Goal: Browse casually

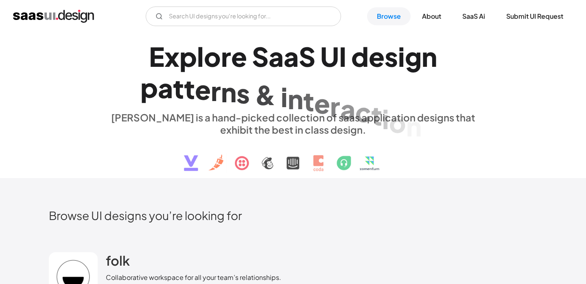
click at [59, 15] on img "home" at bounding box center [53, 16] width 81 height 13
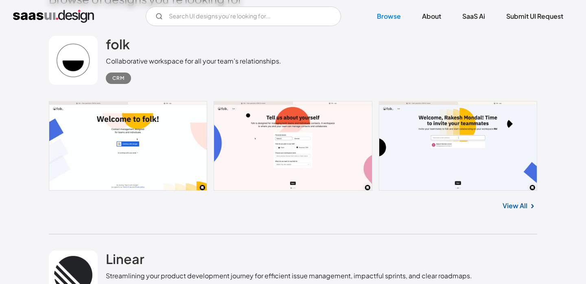
scroll to position [218, 0]
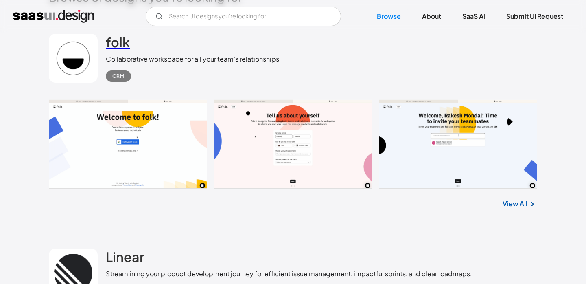
click at [125, 41] on h2 "folk" at bounding box center [118, 42] width 24 height 16
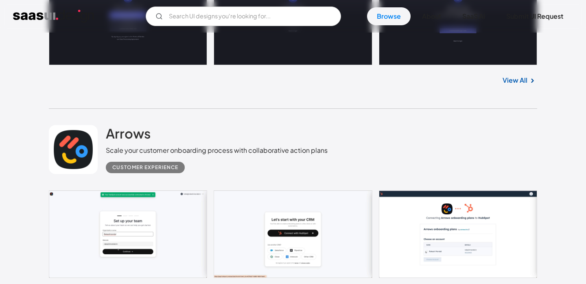
scroll to position [598, 0]
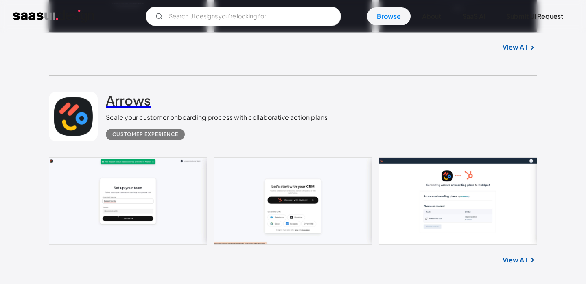
click at [136, 100] on h2 "Arrows" at bounding box center [128, 100] width 45 height 16
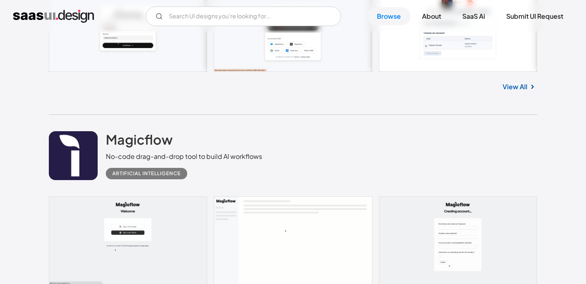
scroll to position [850, 0]
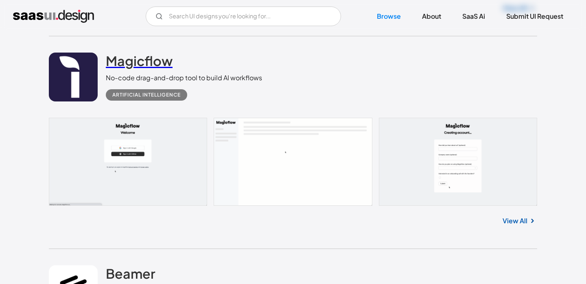
click at [155, 70] on link "Magicflow" at bounding box center [139, 62] width 67 height 20
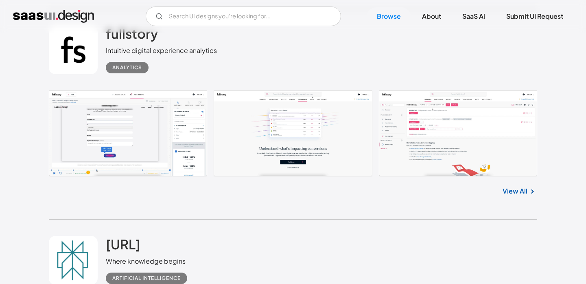
scroll to position [1289, 0]
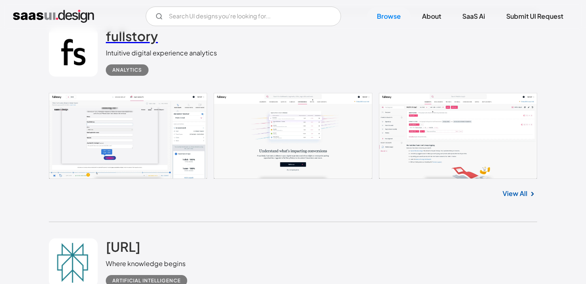
click at [139, 42] on h2 "fullstory" at bounding box center [132, 36] width 52 height 16
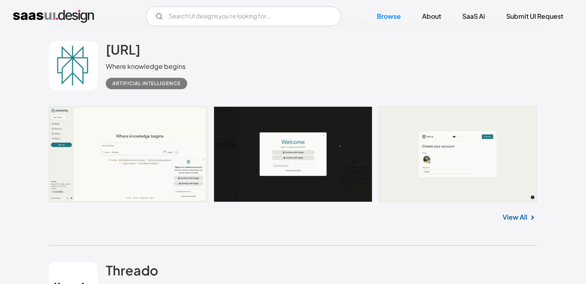
scroll to position [1483, 0]
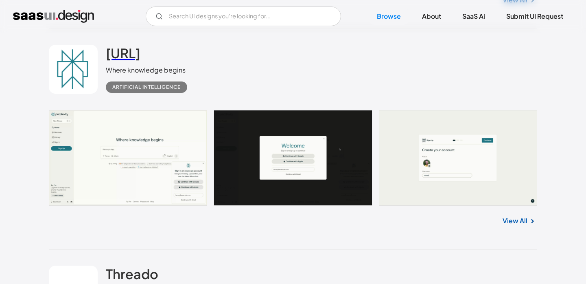
click at [140, 56] on h2 "[URL]" at bounding box center [123, 53] width 35 height 16
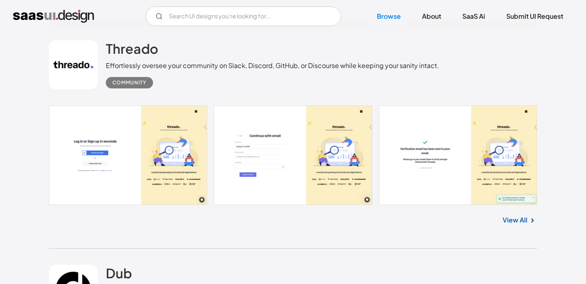
scroll to position [1690, 0]
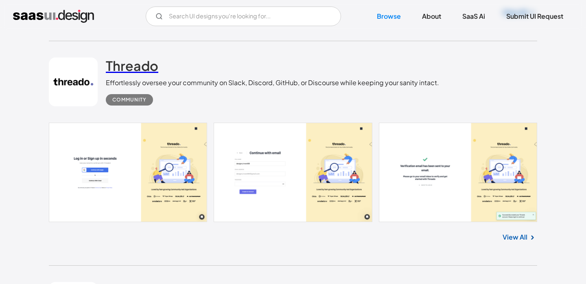
click at [138, 67] on h2 "Threado" at bounding box center [132, 65] width 52 height 16
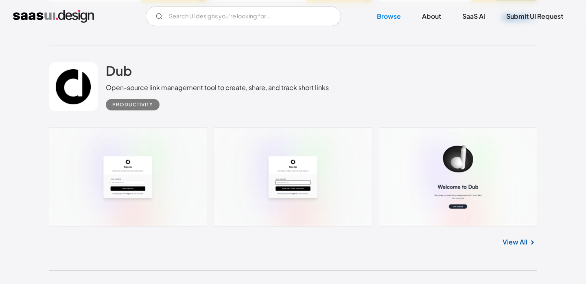
scroll to position [1896, 0]
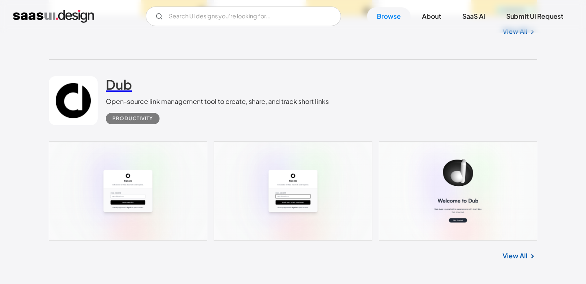
click at [124, 85] on h2 "Dub" at bounding box center [119, 84] width 26 height 16
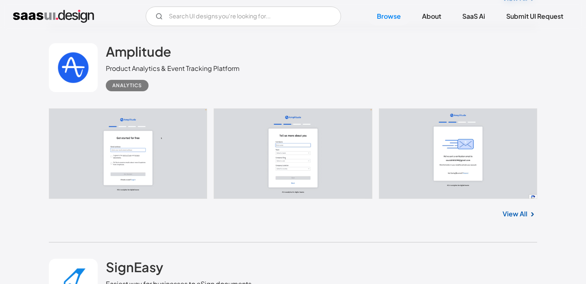
scroll to position [2148, 0]
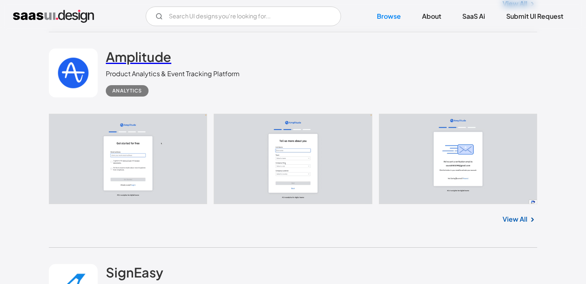
click at [149, 54] on h2 "Amplitude" at bounding box center [139, 56] width 66 height 16
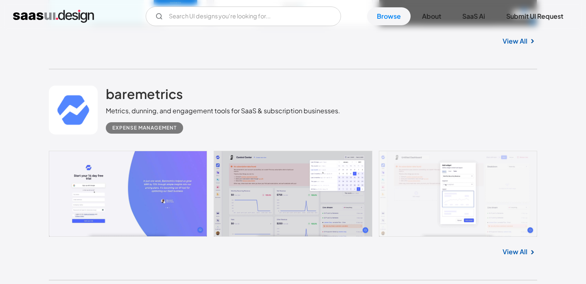
scroll to position [2555, 0]
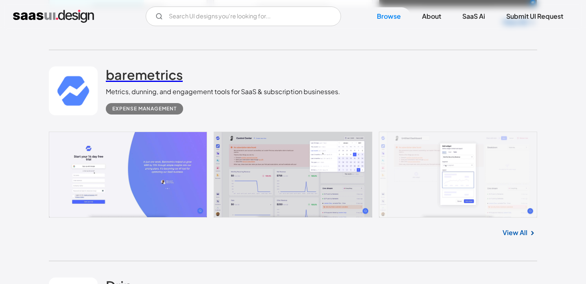
click at [151, 81] on h2 "baremetrics" at bounding box center [144, 74] width 77 height 16
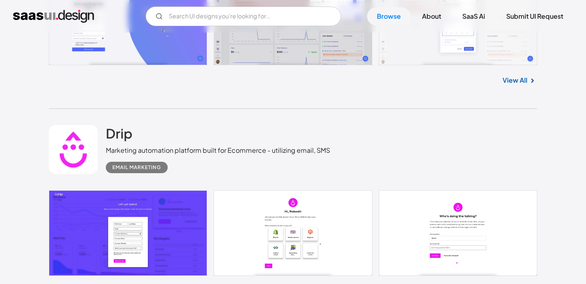
scroll to position [2762, 0]
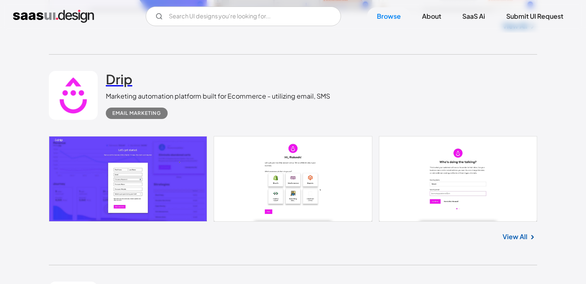
click at [127, 81] on h2 "Drip" at bounding box center [119, 79] width 26 height 16
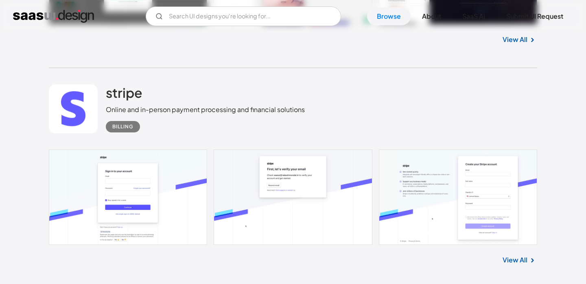
scroll to position [3171, 0]
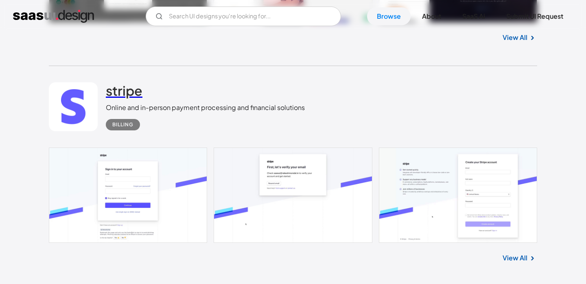
click at [120, 88] on h2 "stripe" at bounding box center [124, 90] width 37 height 16
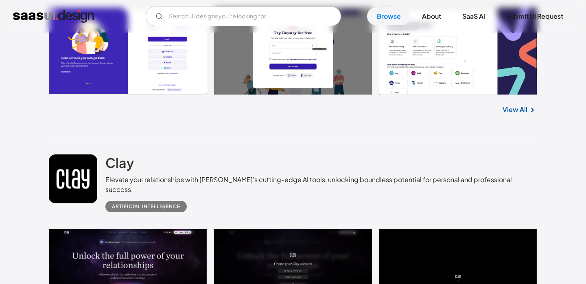
scroll to position [3608, 0]
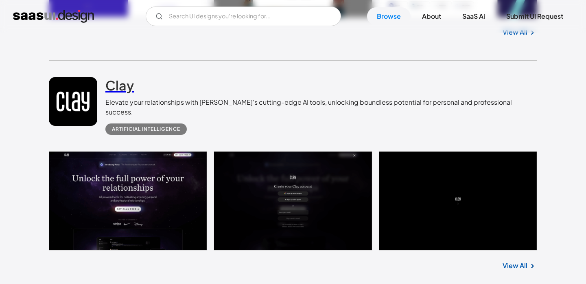
click at [129, 92] on h2 "Clay" at bounding box center [119, 85] width 28 height 16
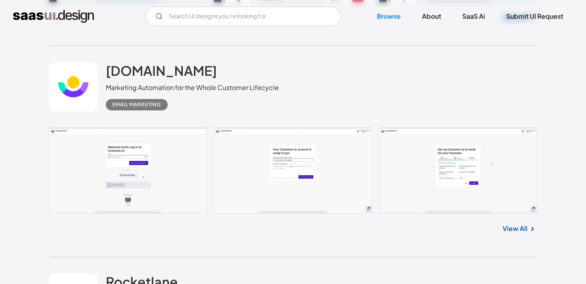
scroll to position [4066, 0]
click at [146, 63] on h2 "customer.io" at bounding box center [161, 71] width 111 height 16
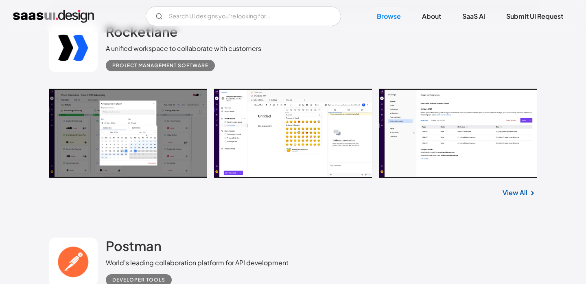
scroll to position [4283, 0]
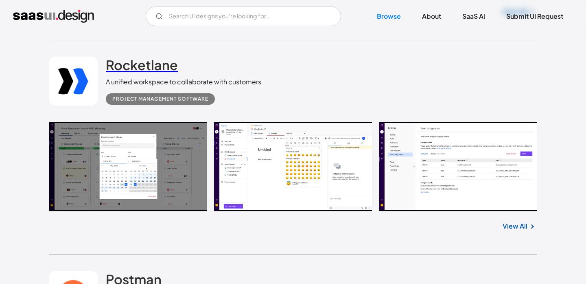
click at [152, 59] on h2 "Rocketlane" at bounding box center [142, 65] width 72 height 16
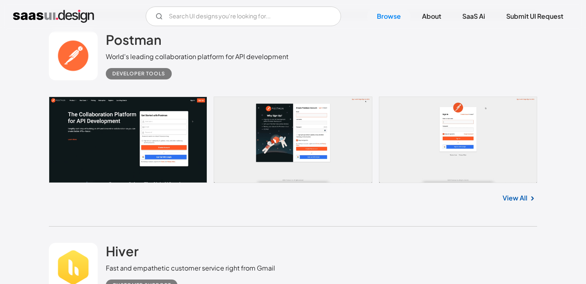
scroll to position [4465, 0]
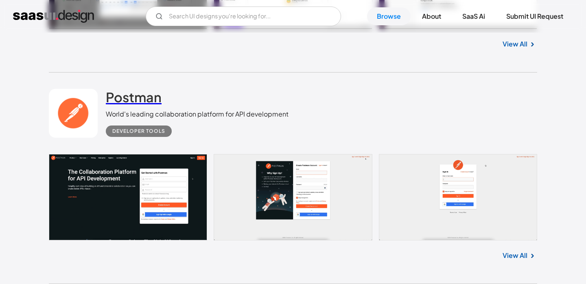
click at [149, 97] on h2 "Postman" at bounding box center [134, 97] width 56 height 16
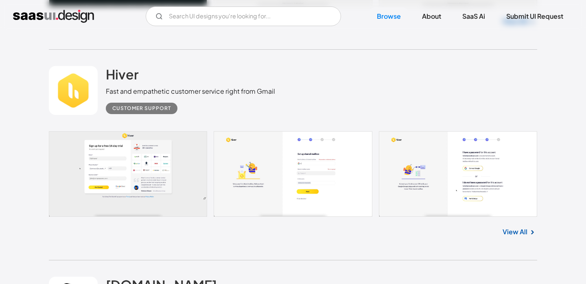
scroll to position [4697, 0]
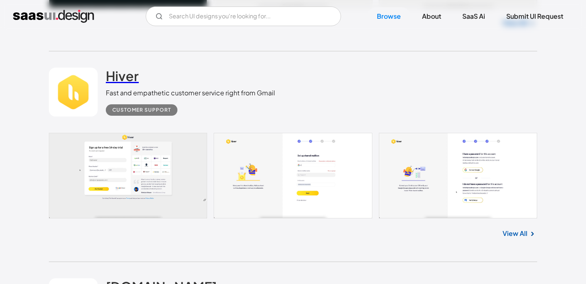
click at [122, 69] on h2 "Hiver" at bounding box center [122, 76] width 33 height 16
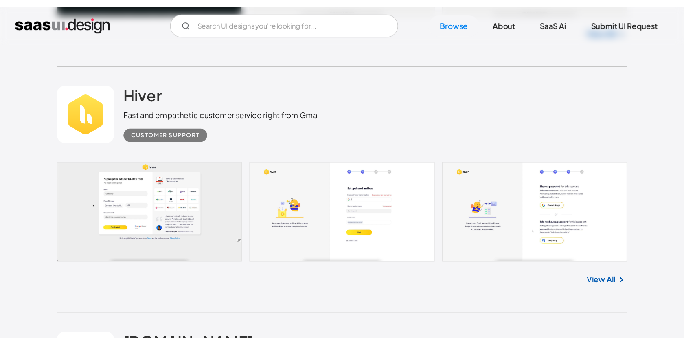
scroll to position [4934, 0]
